Goal: Task Accomplishment & Management: Use online tool/utility

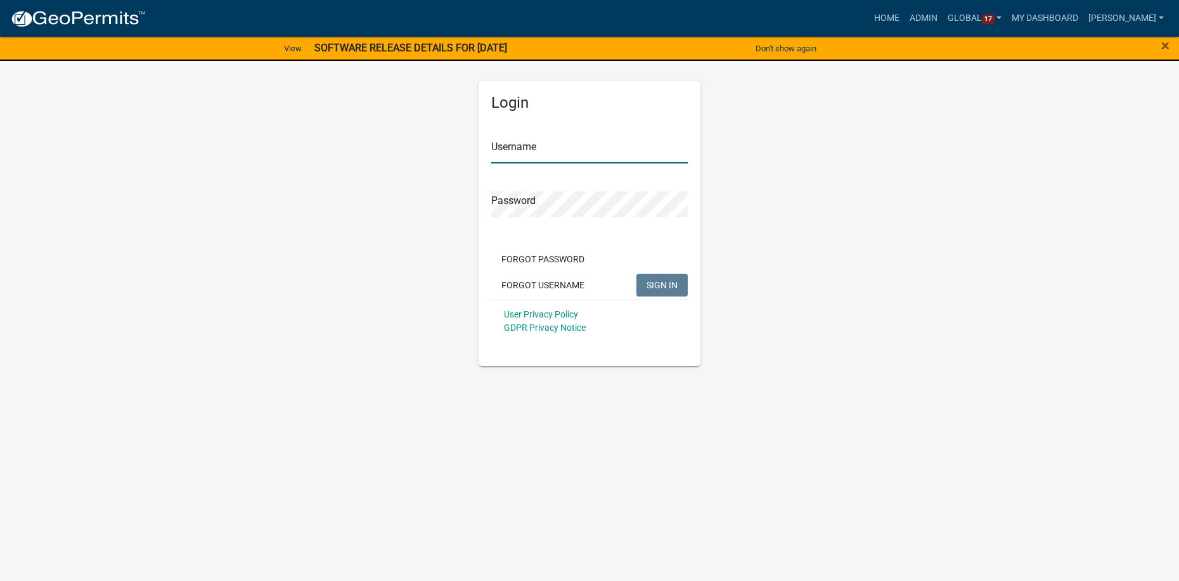
type input "[PERSON_NAME]"
click at [668, 285] on span "SIGN IN" at bounding box center [662, 285] width 31 height 10
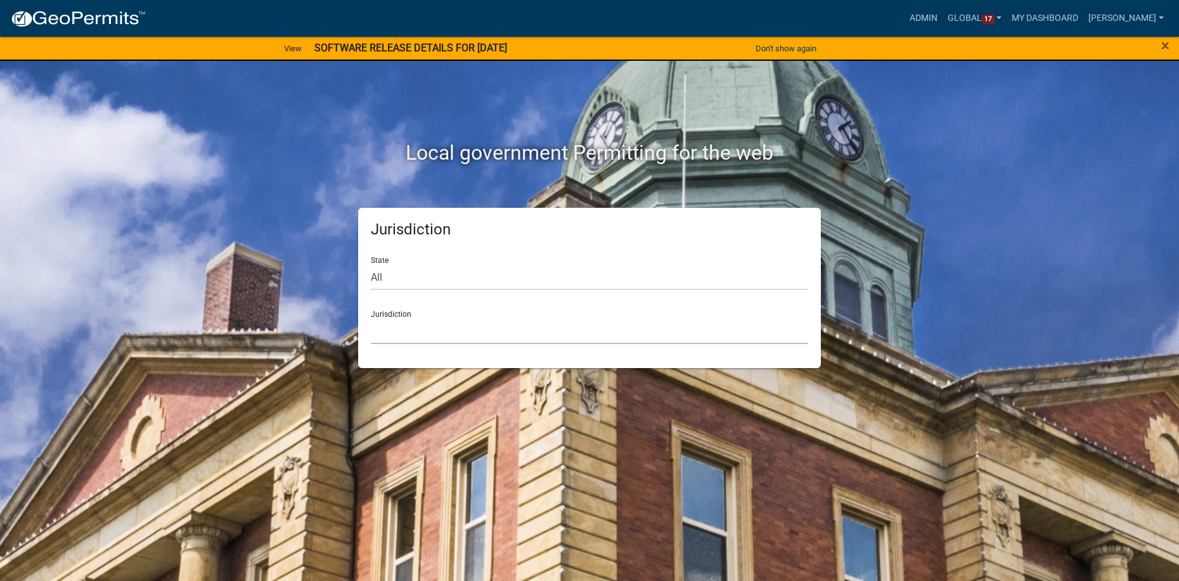
click at [462, 332] on select "[GEOGRAPHIC_DATA], [US_STATE] [GEOGRAPHIC_DATA], [US_STATE][PERSON_NAME][GEOGRA…" at bounding box center [589, 331] width 437 height 26
click at [396, 328] on select "[GEOGRAPHIC_DATA], [US_STATE] [GEOGRAPHIC_DATA], [US_STATE][PERSON_NAME][GEOGRA…" at bounding box center [589, 331] width 437 height 26
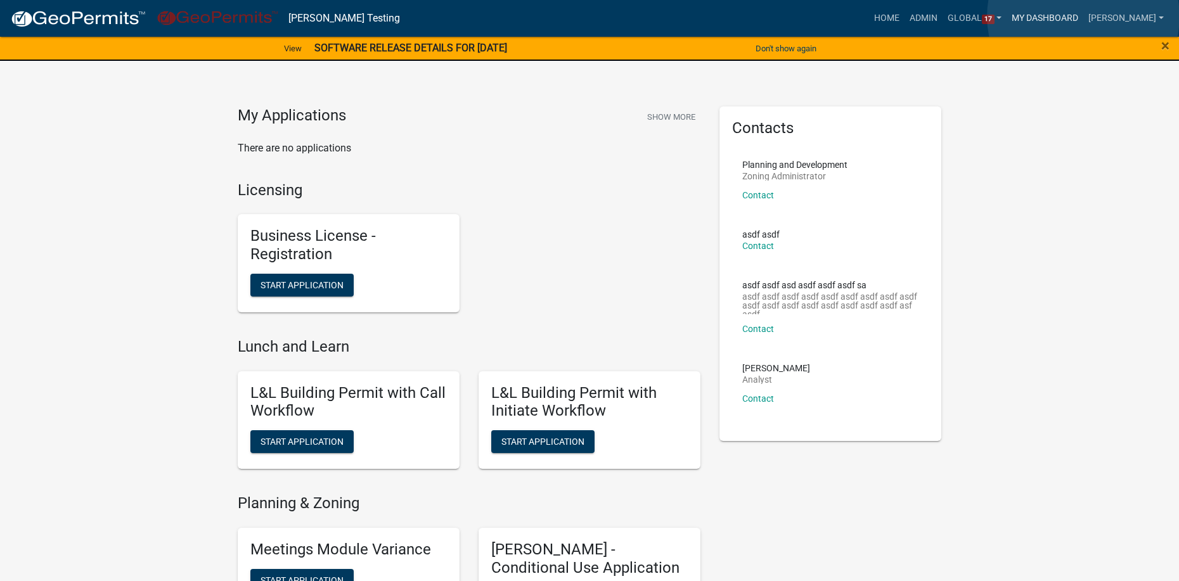
click at [1084, 16] on link "My Dashboard" at bounding box center [1045, 18] width 77 height 24
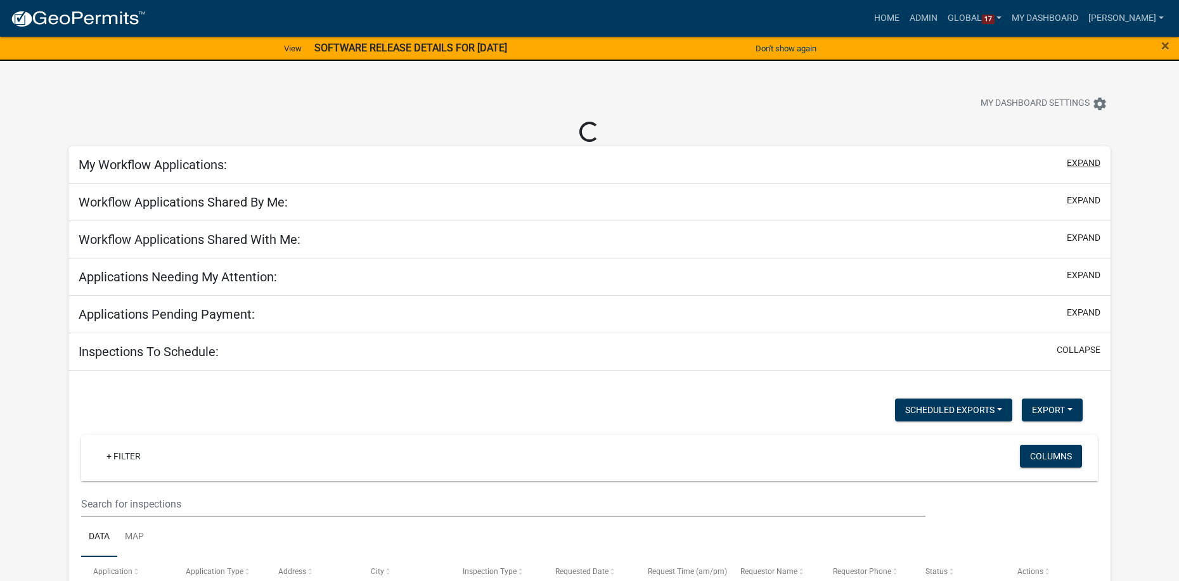
select select "2: 50"
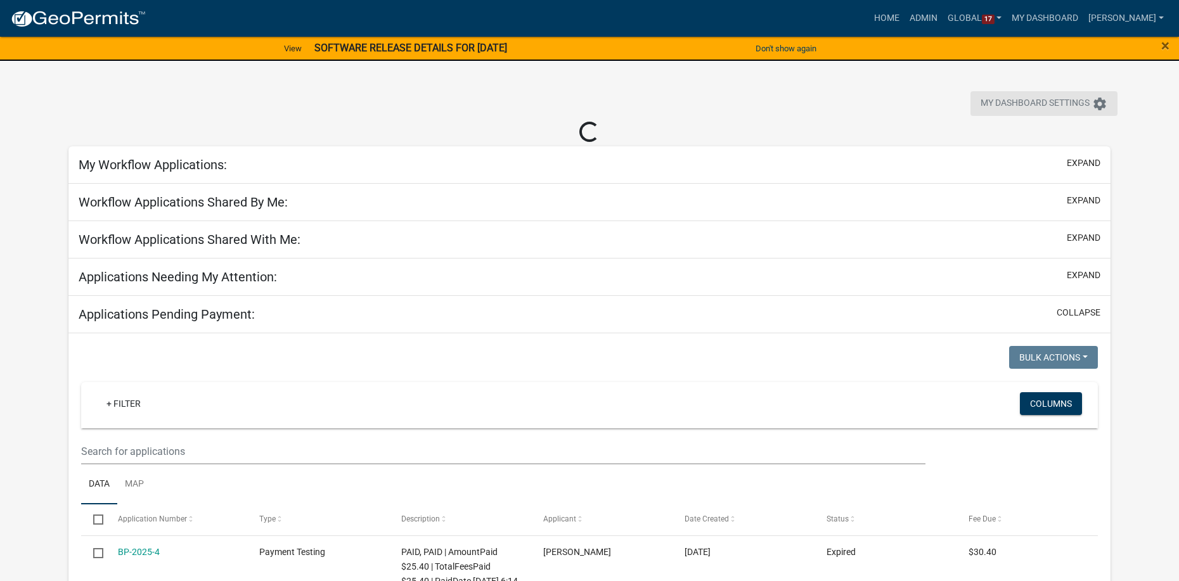
click at [1101, 105] on icon "settings" at bounding box center [1099, 103] width 15 height 15
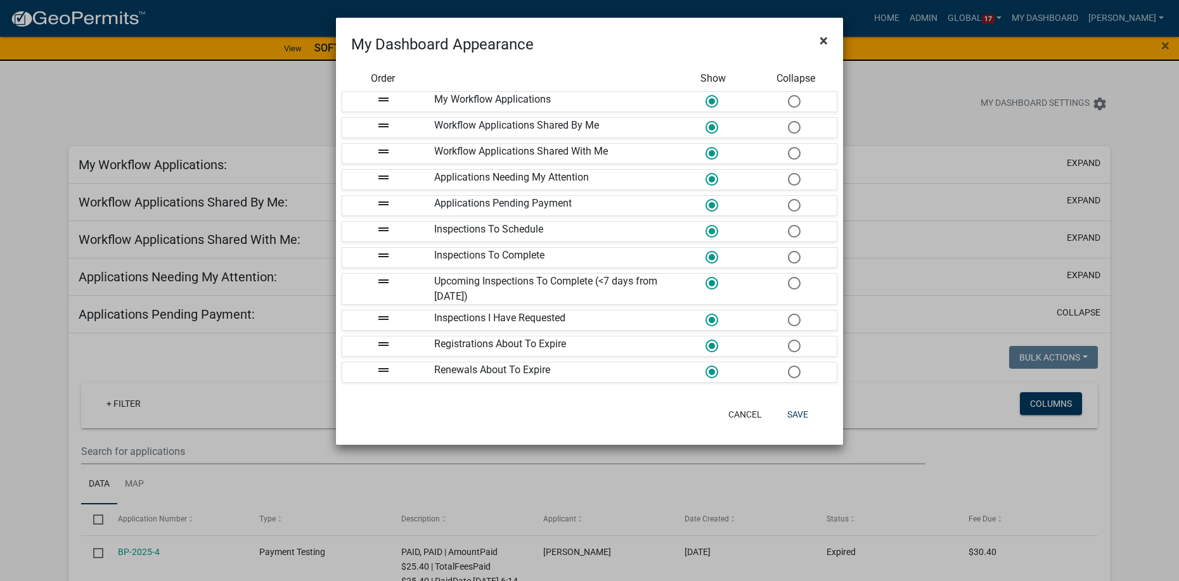
click at [822, 40] on span "×" at bounding box center [824, 41] width 8 height 18
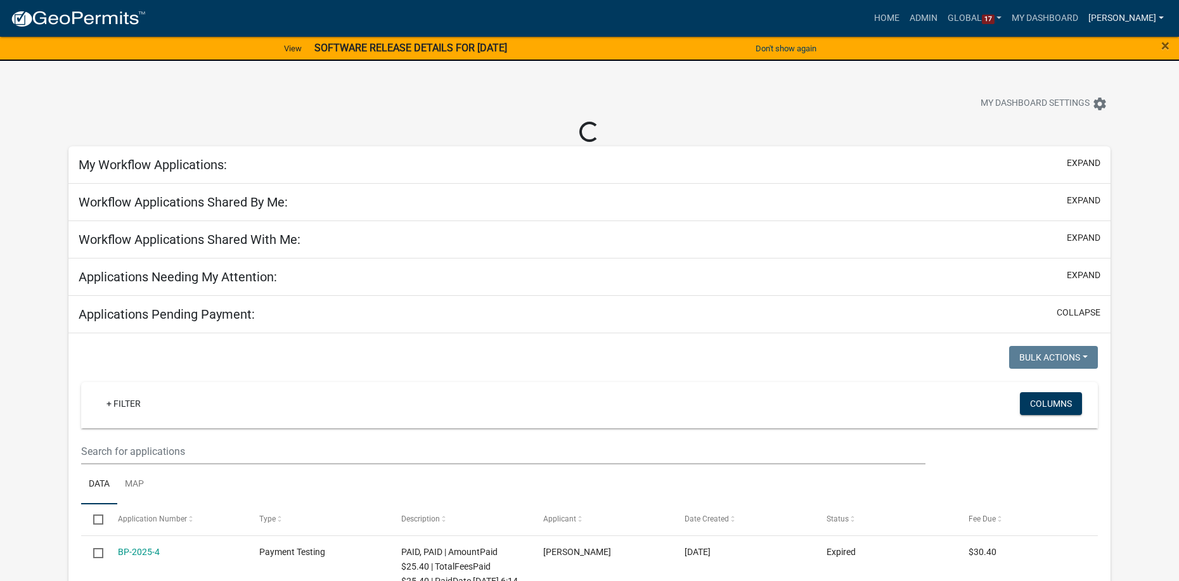
click at [1146, 20] on link "[PERSON_NAME]" at bounding box center [1127, 18] width 86 height 24
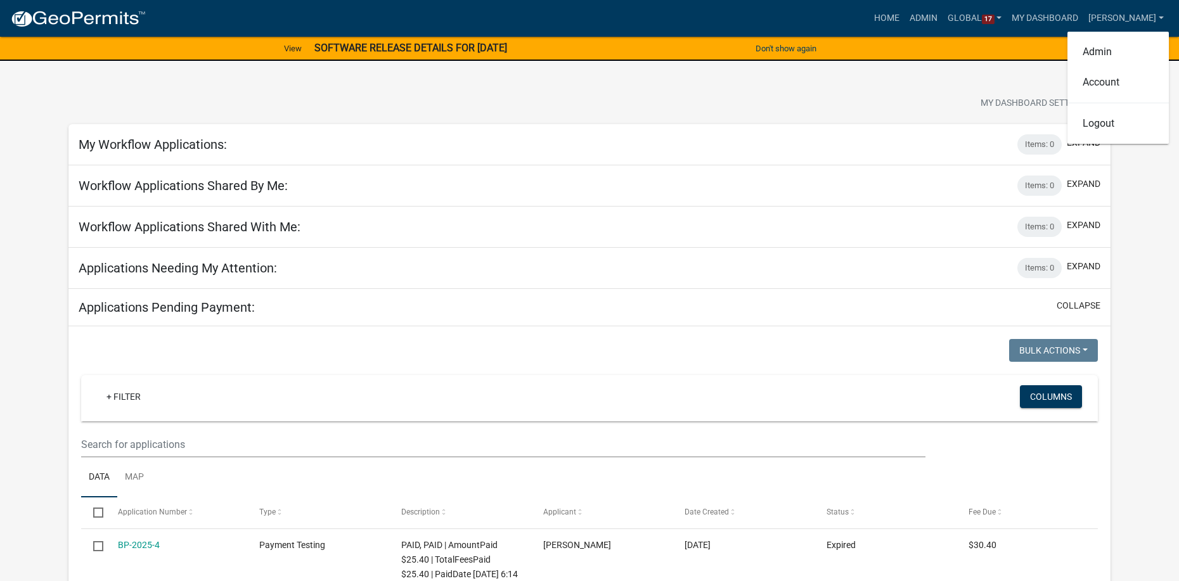
click at [862, 86] on div "My Dashboard Settings settings" at bounding box center [589, 90] width 1061 height 58
click at [905, 16] on link "Home" at bounding box center [887, 18] width 36 height 24
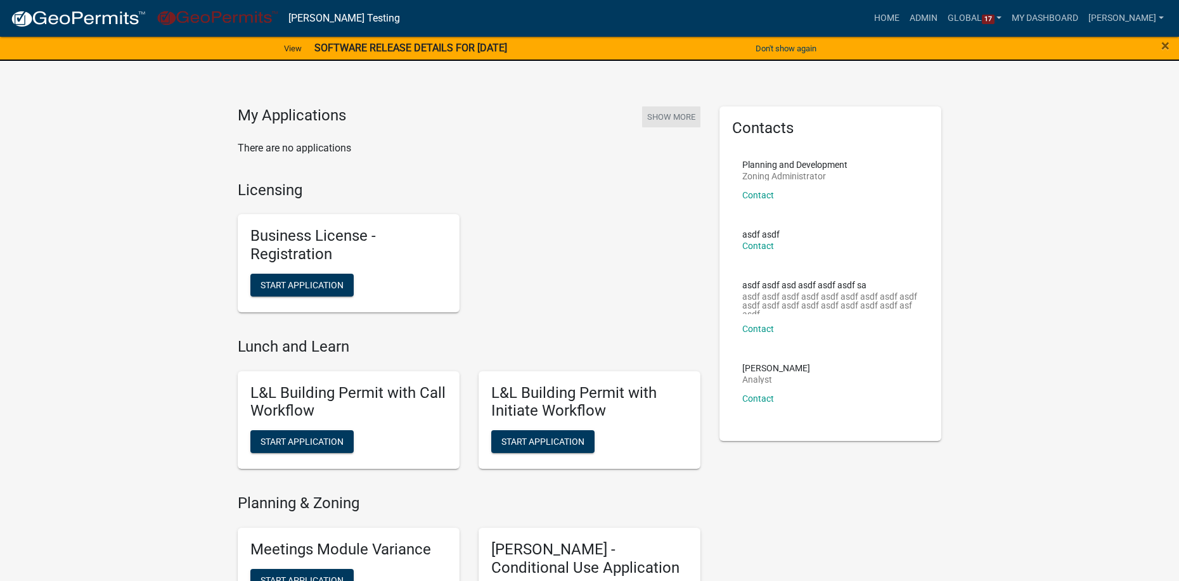
click at [654, 115] on button "Show More" at bounding box center [671, 117] width 58 height 21
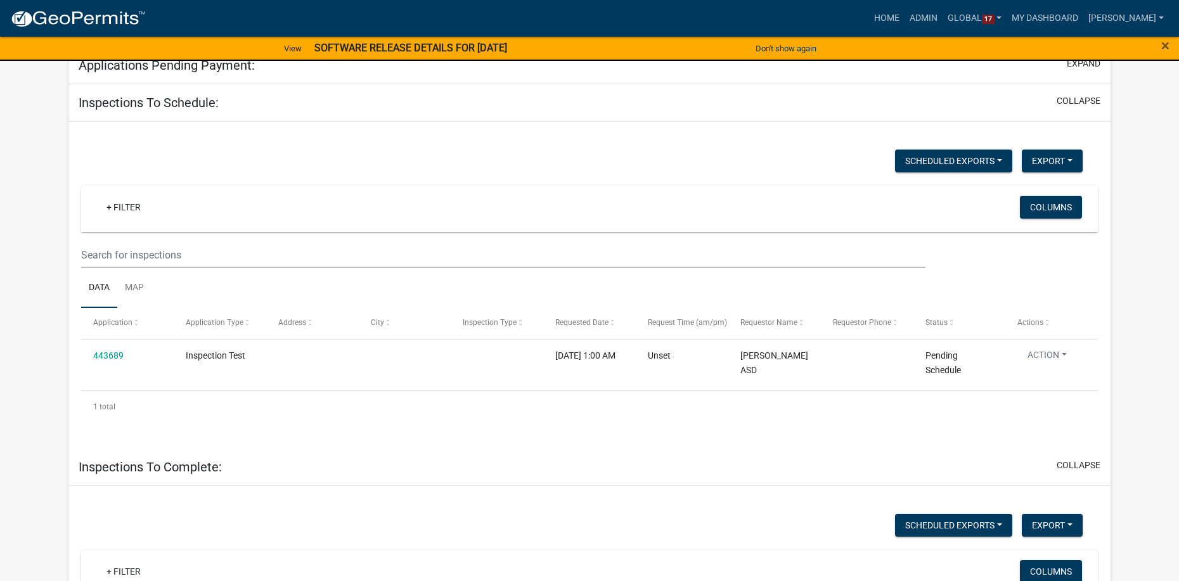
scroll to position [295, 0]
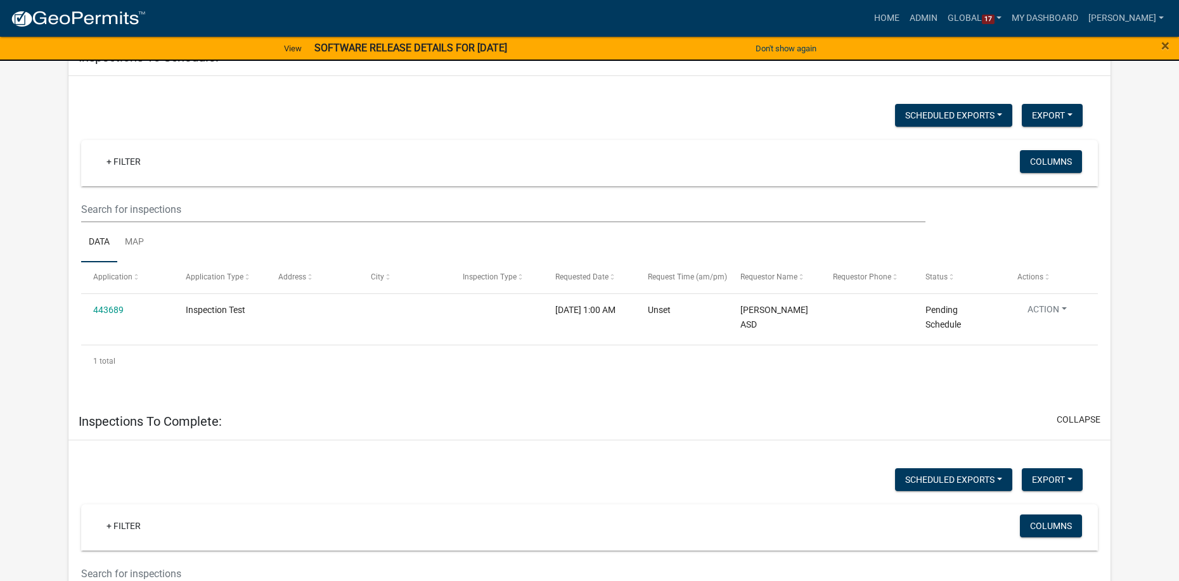
select select "2: 50"
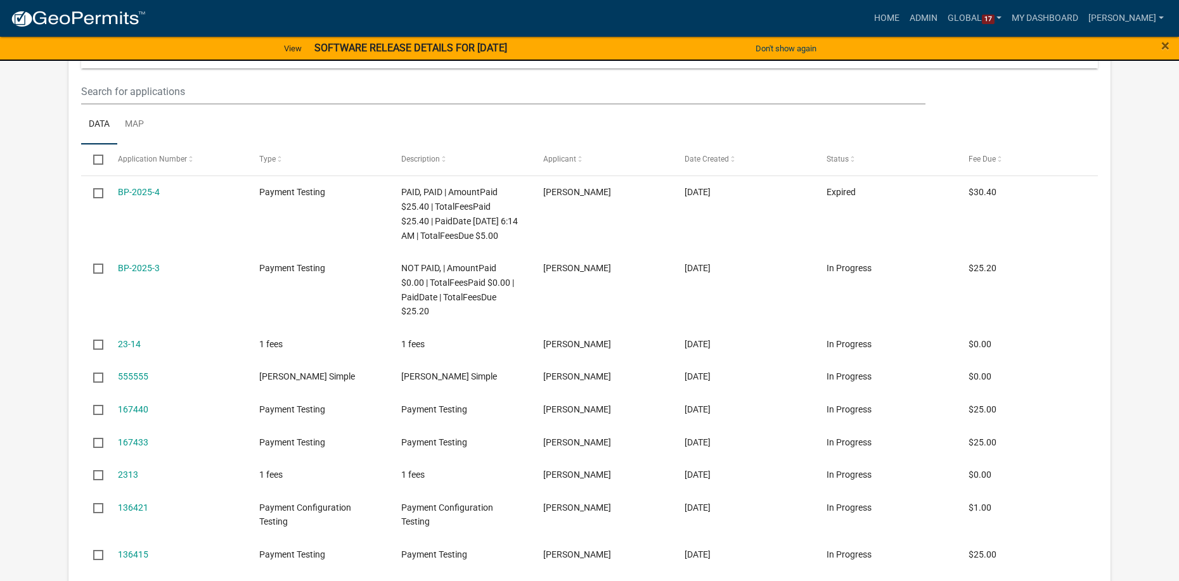
scroll to position [0, 0]
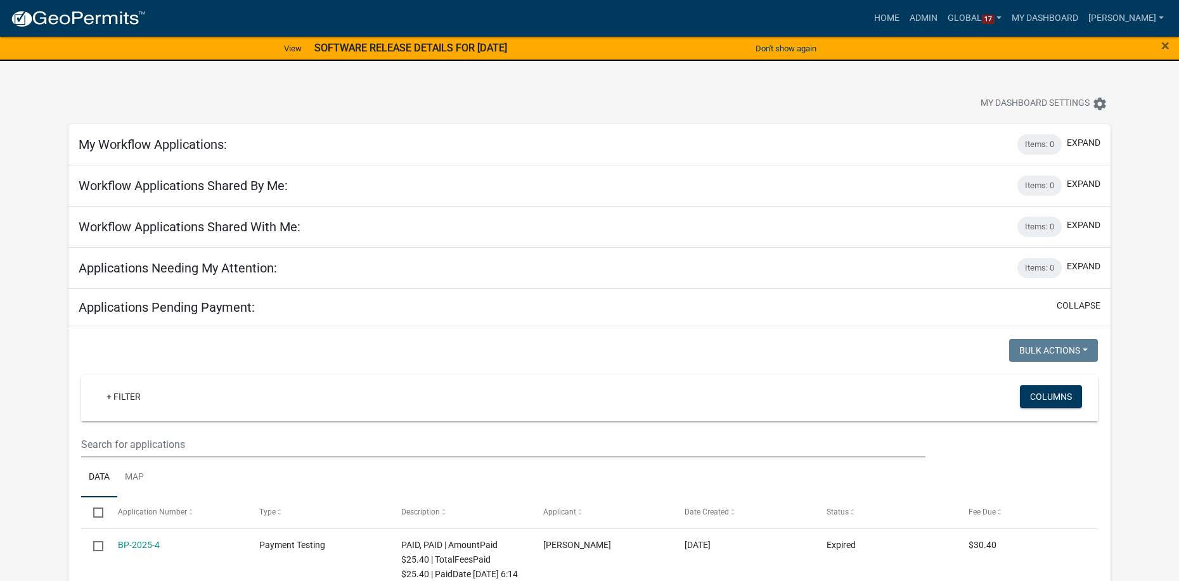
click at [500, 92] on div at bounding box center [368, 105] width 619 height 28
click at [998, 18] on link "Global 17" at bounding box center [975, 18] width 65 height 24
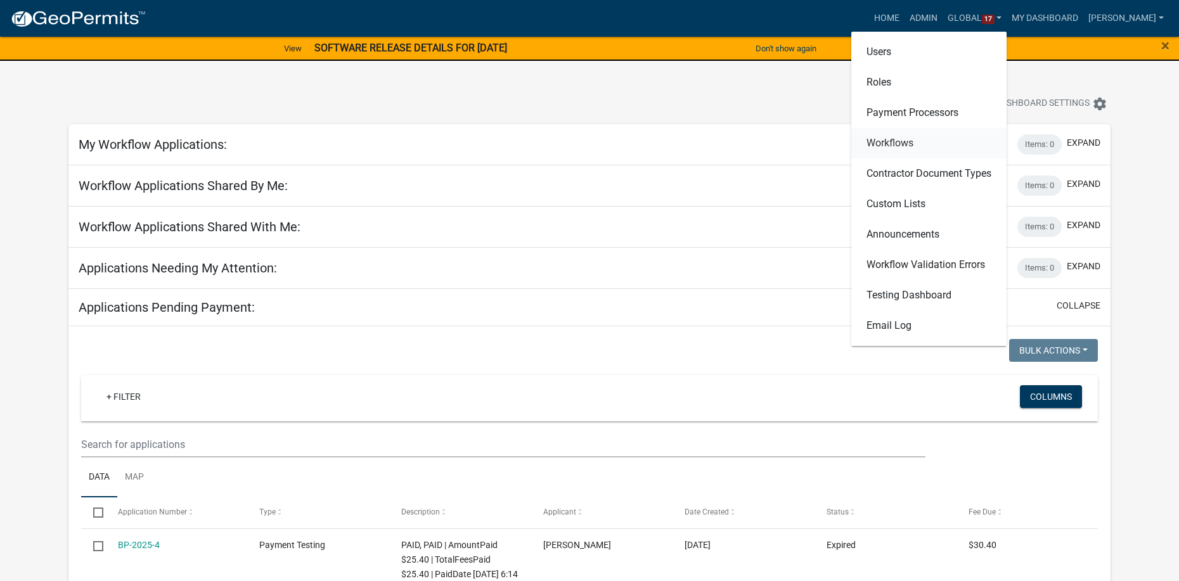
click at [921, 138] on link "Workflows" at bounding box center [929, 143] width 155 height 30
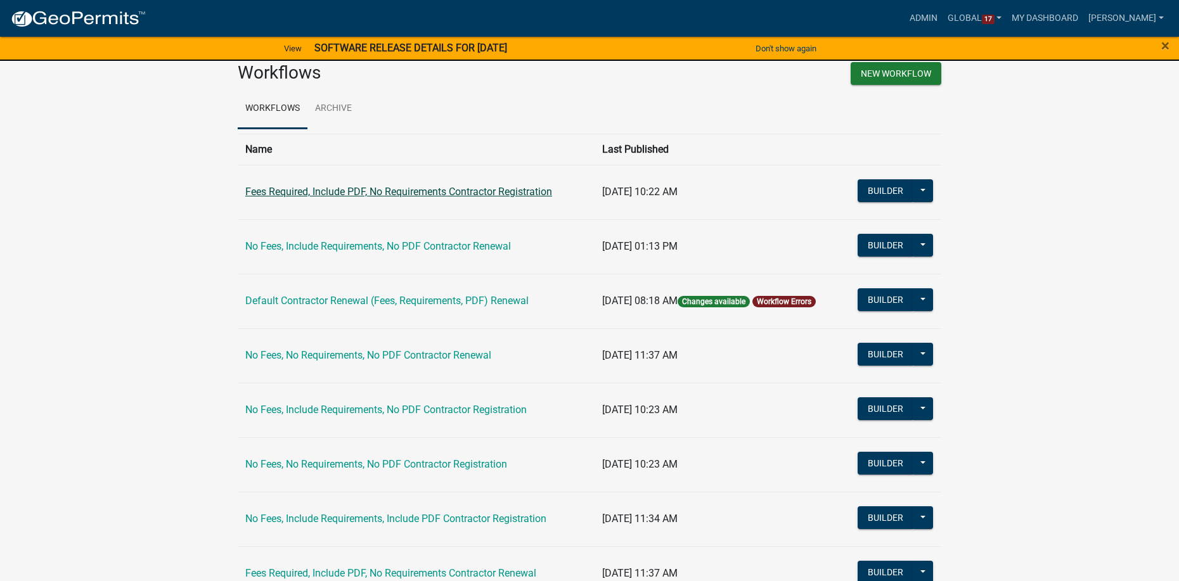
scroll to position [15, 0]
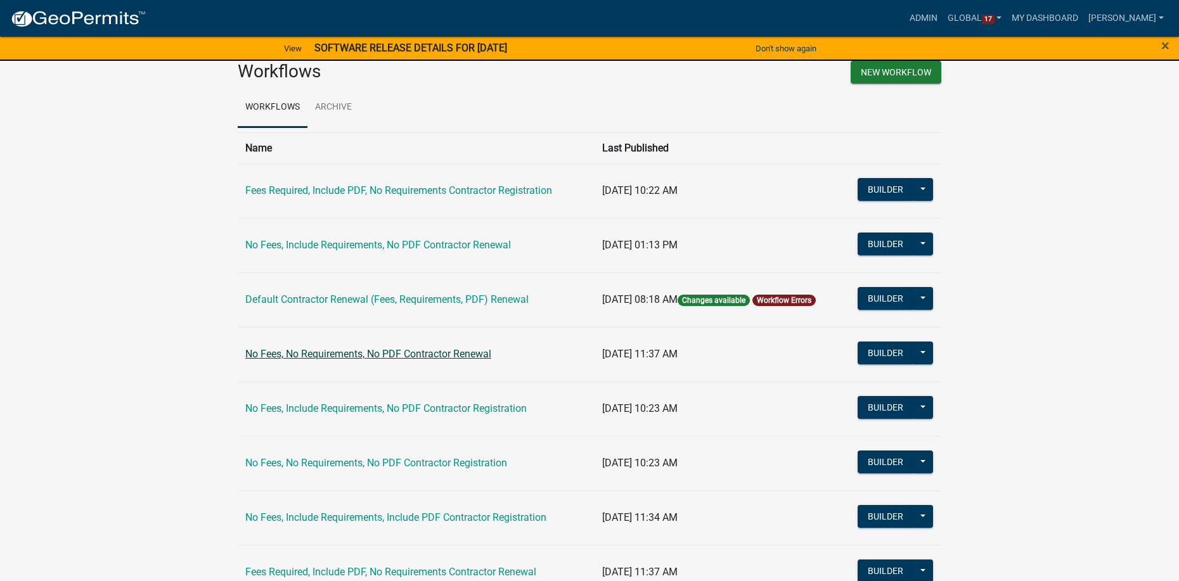
click at [308, 359] on link "No Fees, No Requirements, No PDF Contractor Renewal" at bounding box center [368, 354] width 246 height 12
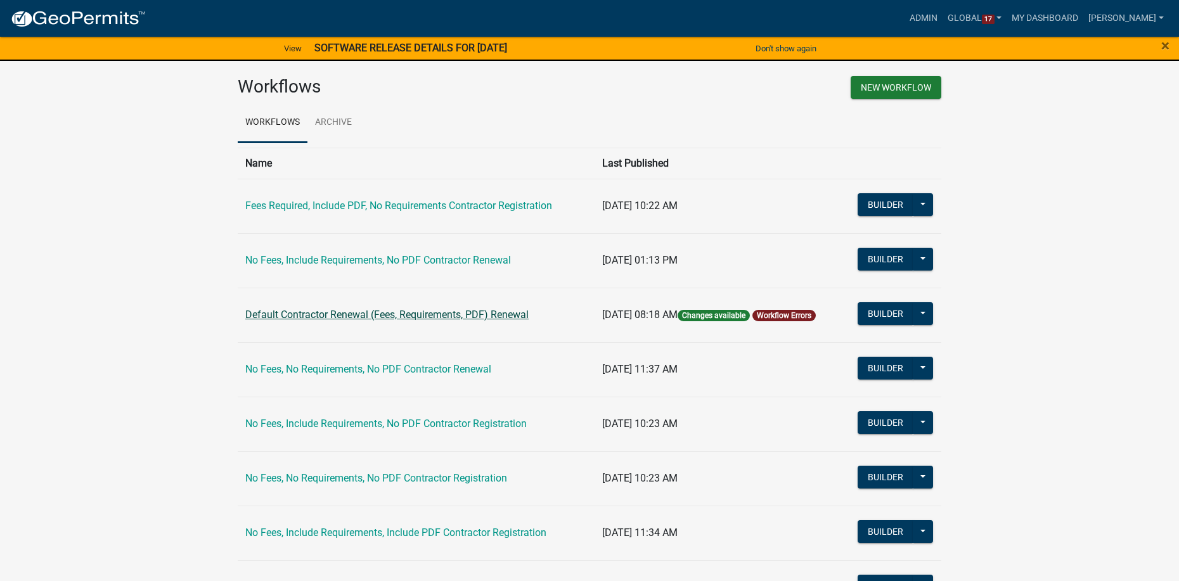
click at [334, 314] on link "Default Contractor Renewal (Fees, Requirements, PDF) Renewal" at bounding box center [386, 315] width 283 height 12
click at [327, 119] on link "Archive" at bounding box center [334, 123] width 52 height 41
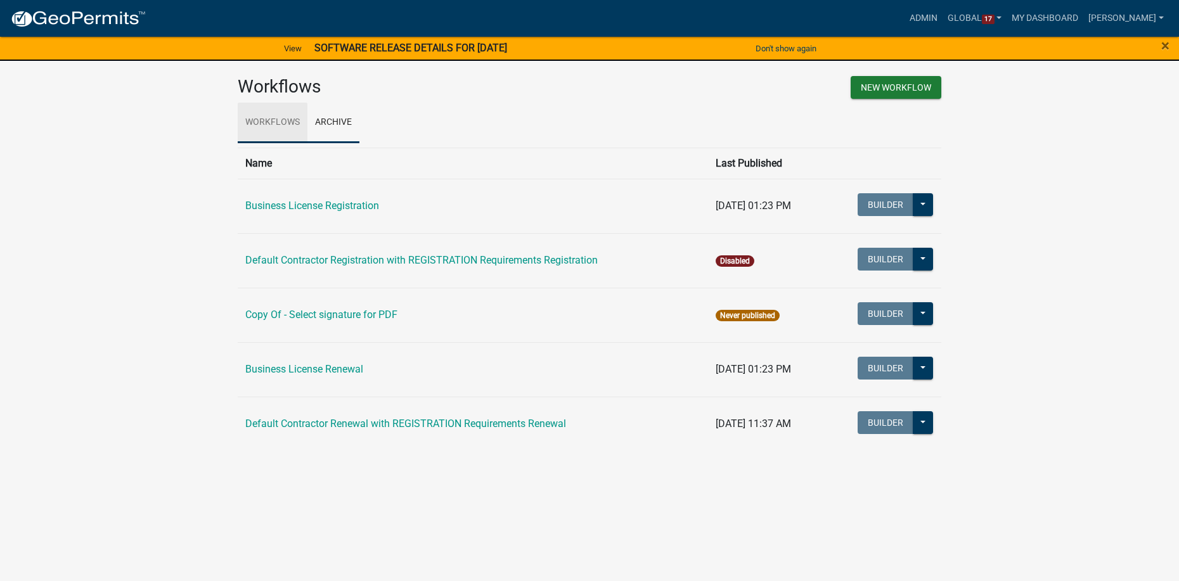
click at [259, 122] on link "Workflows" at bounding box center [273, 123] width 70 height 41
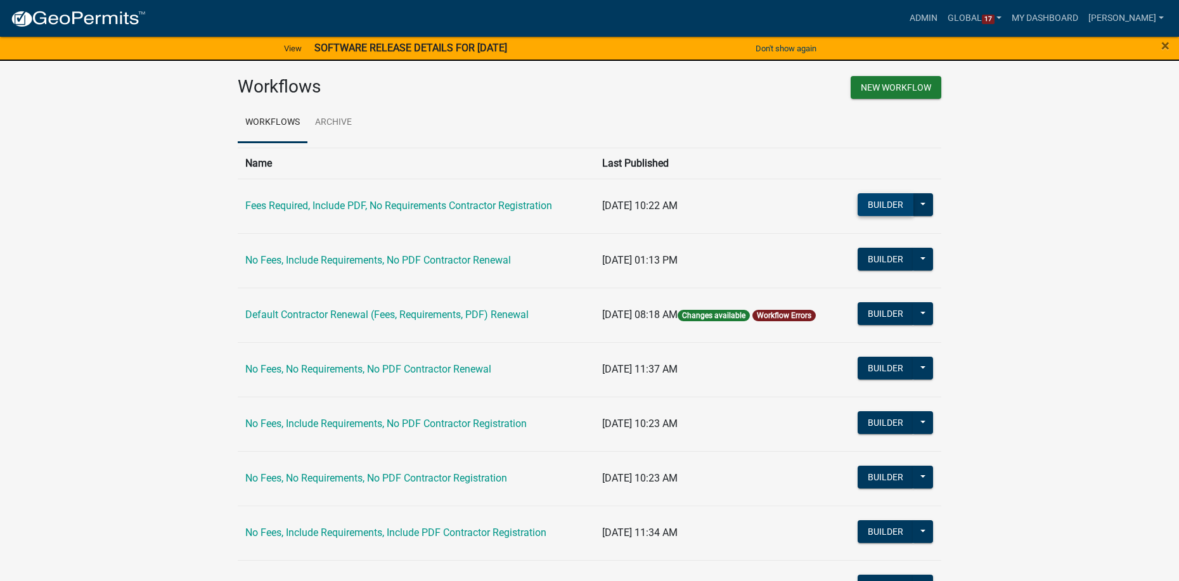
click at [891, 206] on button "Builder" at bounding box center [886, 204] width 56 height 23
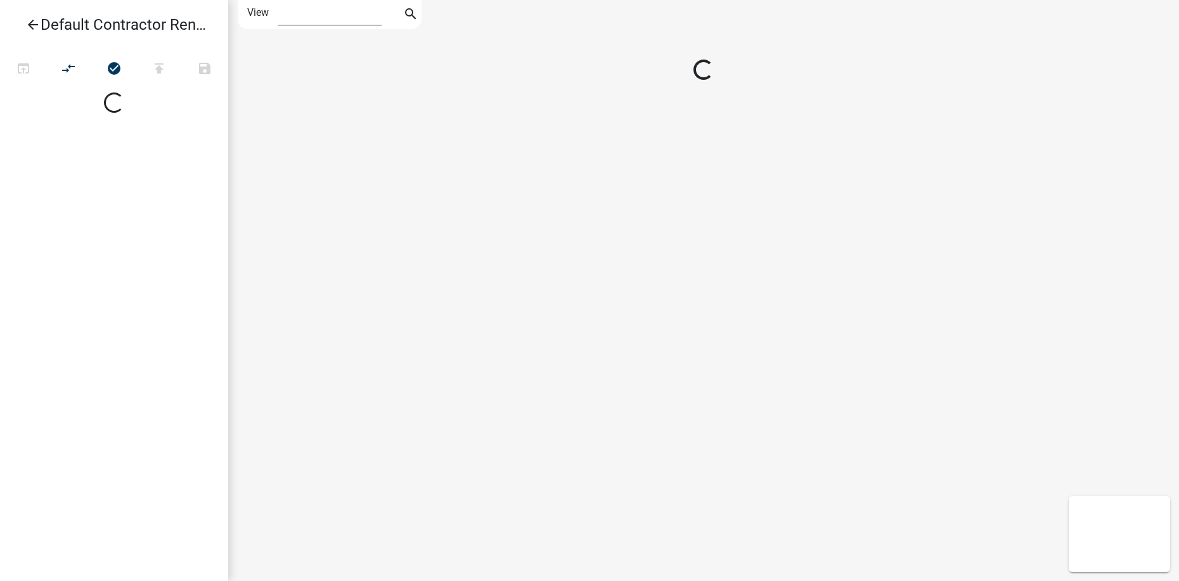
select select "1"
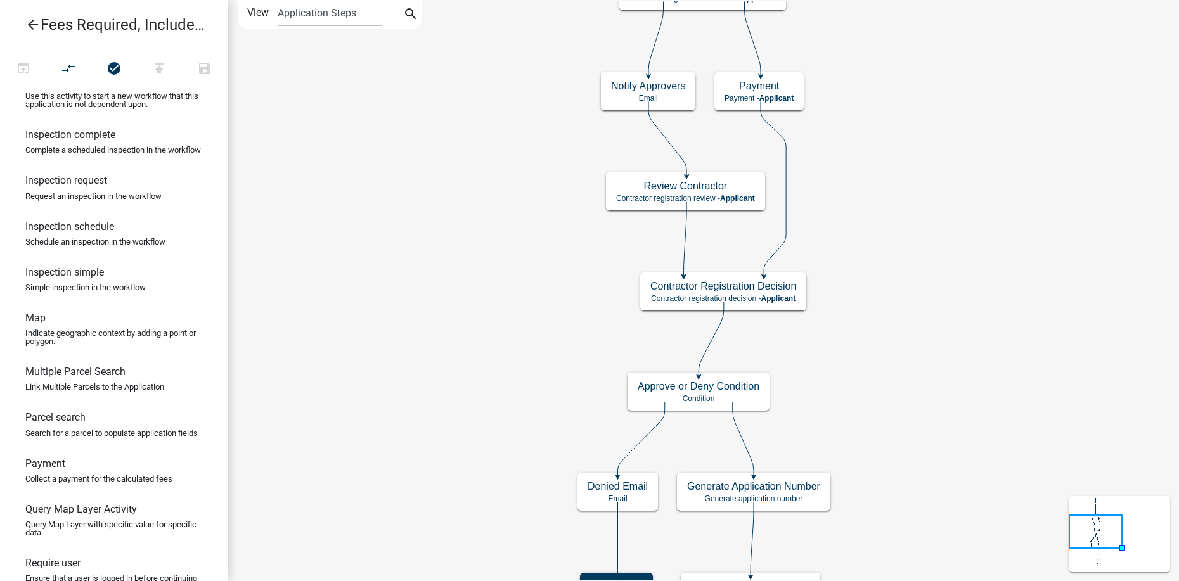
scroll to position [928, 0]
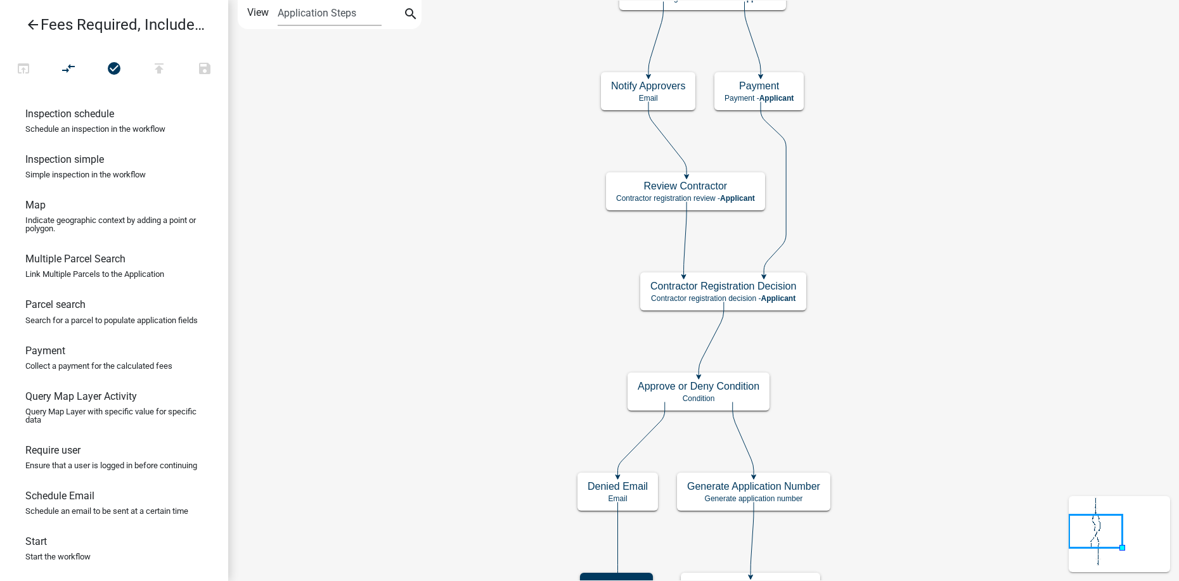
click at [31, 25] on icon "arrow_back" at bounding box center [32, 26] width 15 height 18
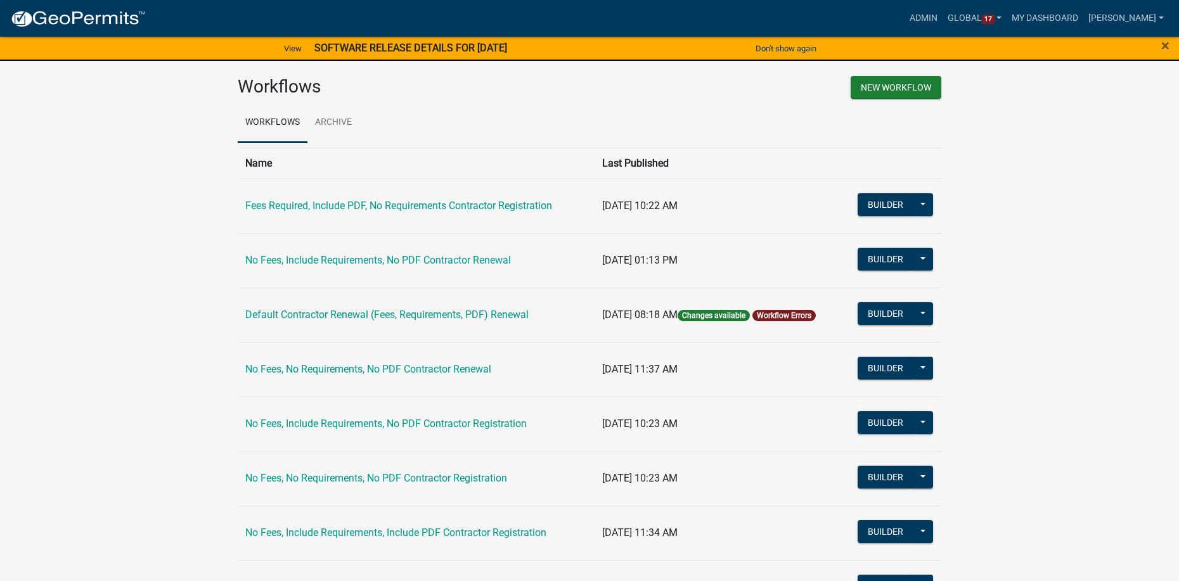
scroll to position [261, 0]
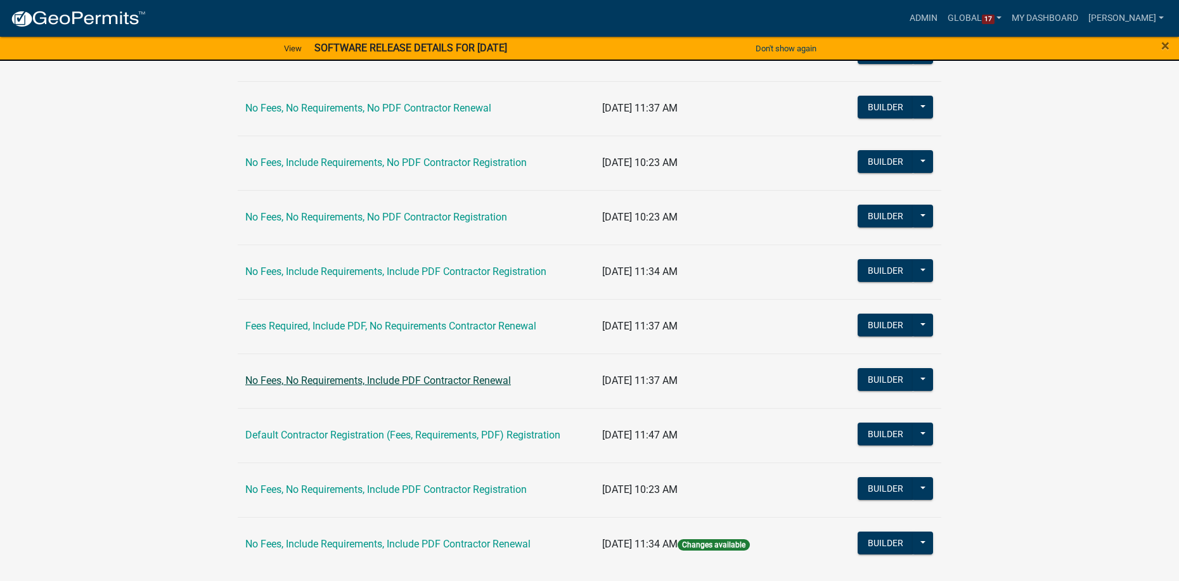
click at [360, 380] on link "No Fees, No Requirements, Include PDF Contractor Renewal" at bounding box center [378, 381] width 266 height 12
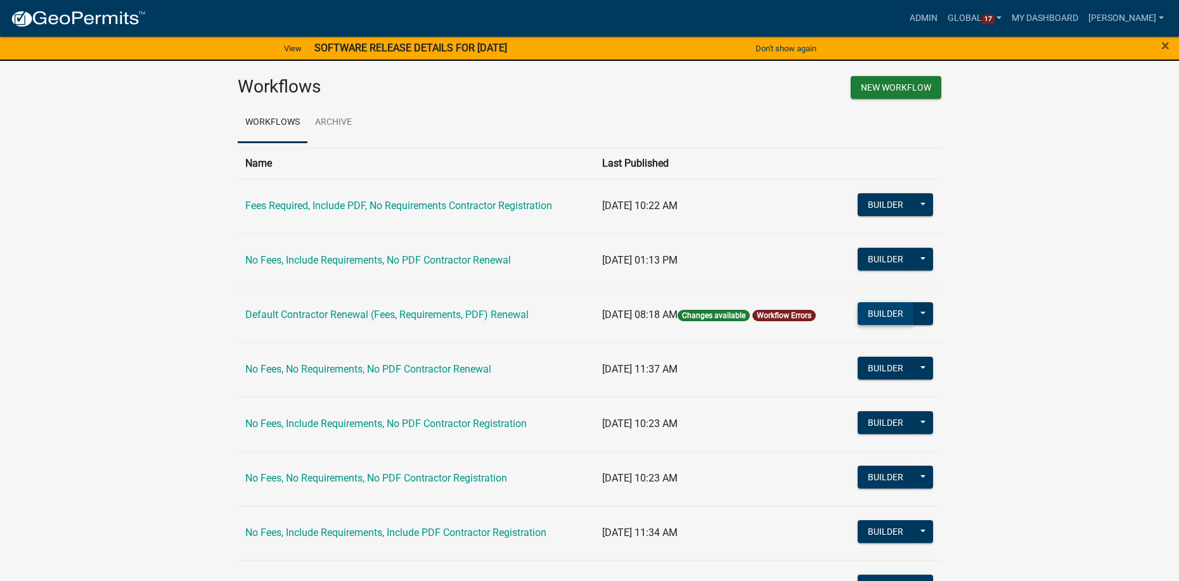
click at [901, 316] on button "Builder" at bounding box center [886, 313] width 56 height 23
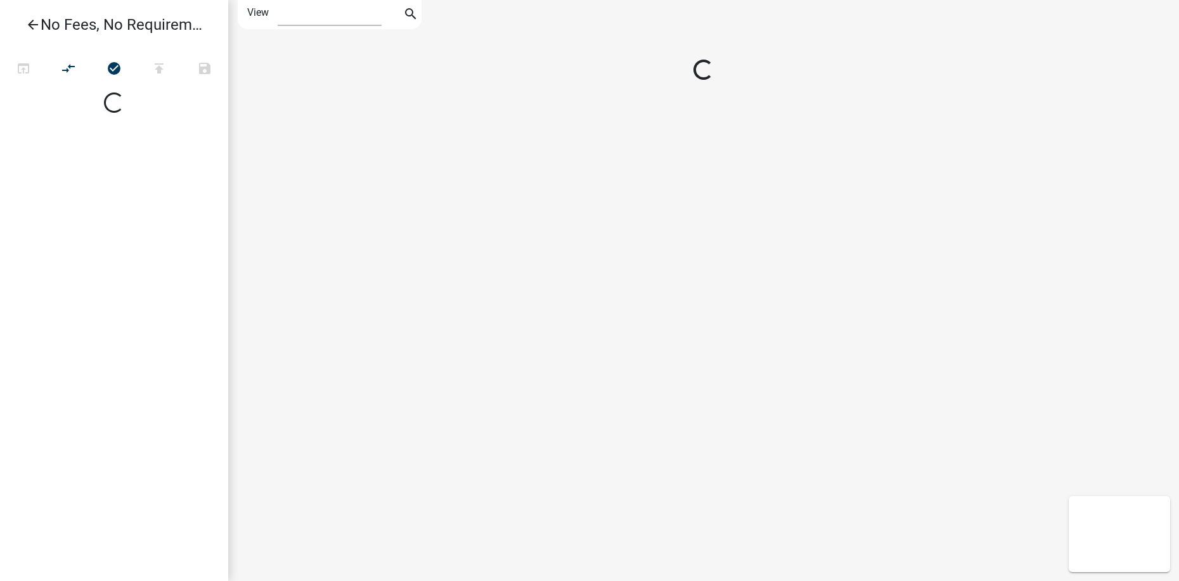
select select "1"
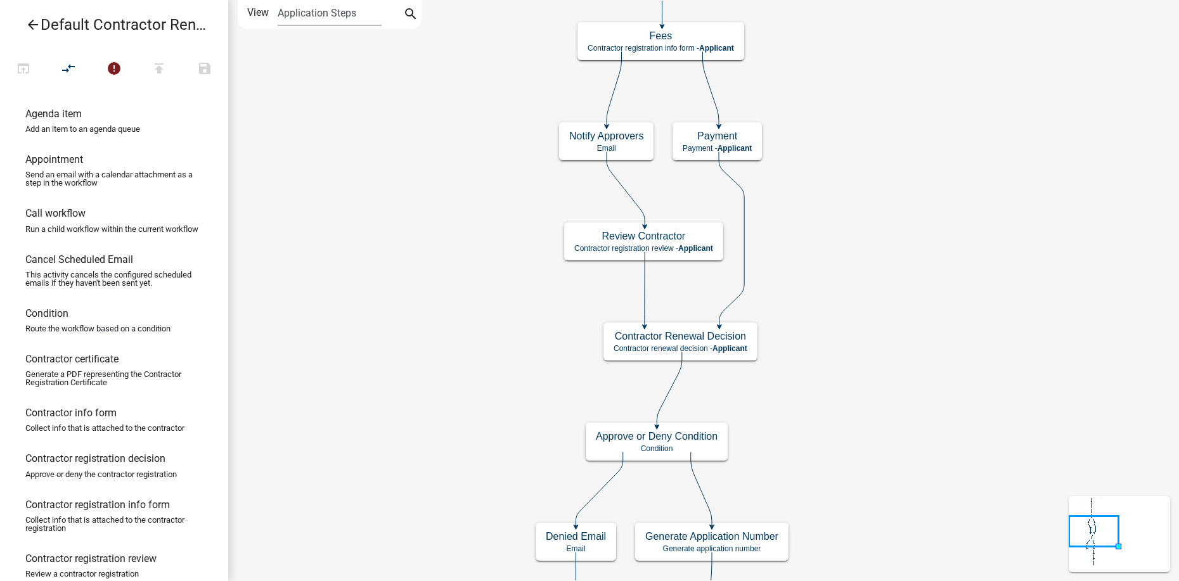
click at [30, 23] on icon "arrow_back" at bounding box center [32, 26] width 15 height 18
